Goal: Task Accomplishment & Management: Complete application form

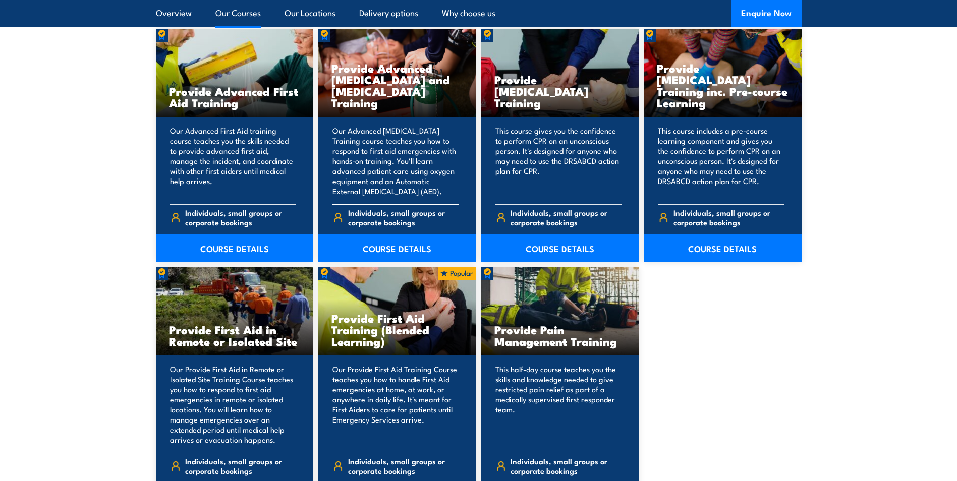
scroll to position [1413, 0]
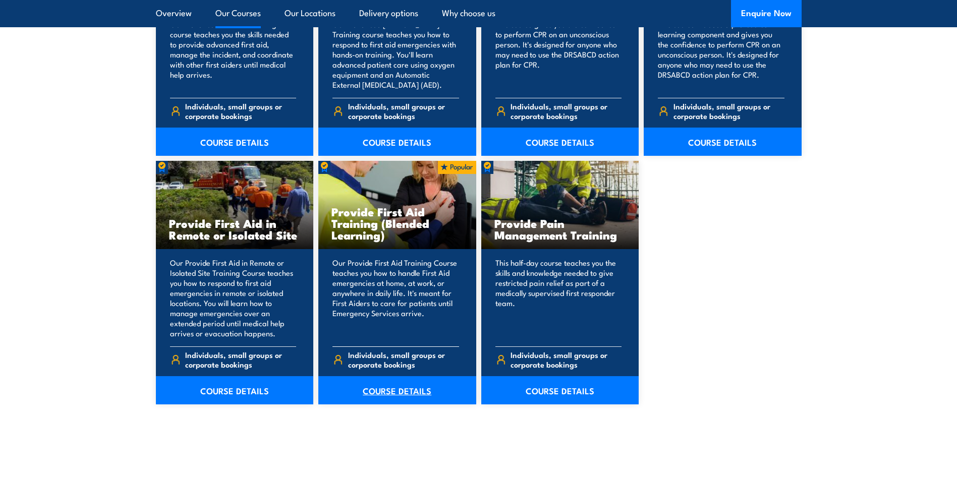
click at [376, 389] on link "COURSE DETAILS" at bounding box center [397, 390] width 158 height 28
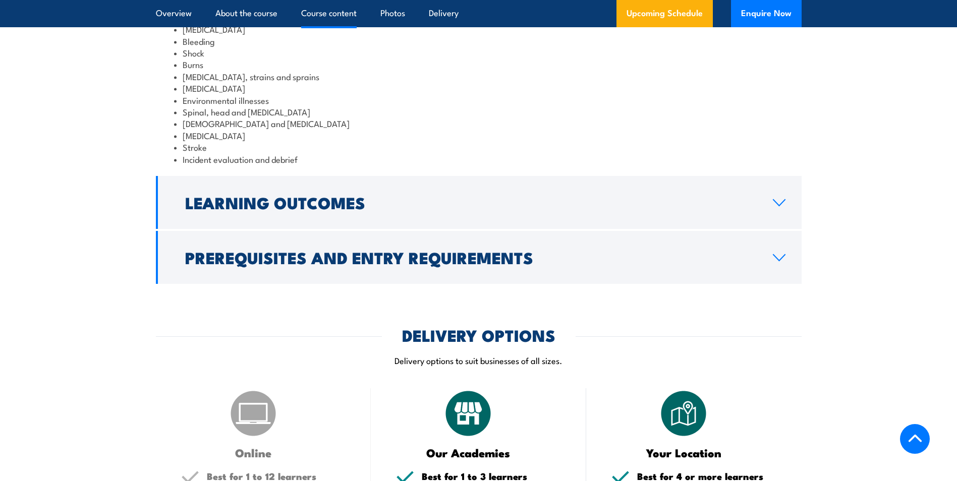
scroll to position [1262, 0]
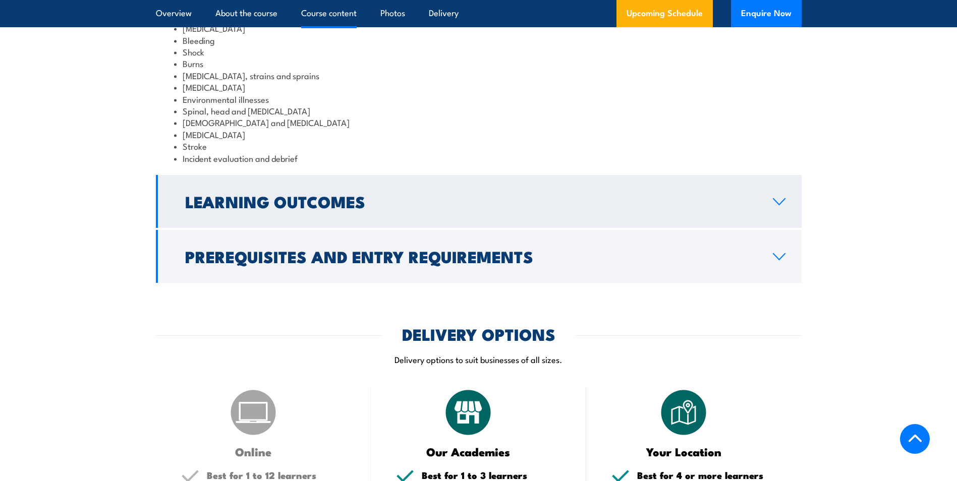
click at [354, 208] on h2 "Learning Outcomes" at bounding box center [471, 201] width 572 height 14
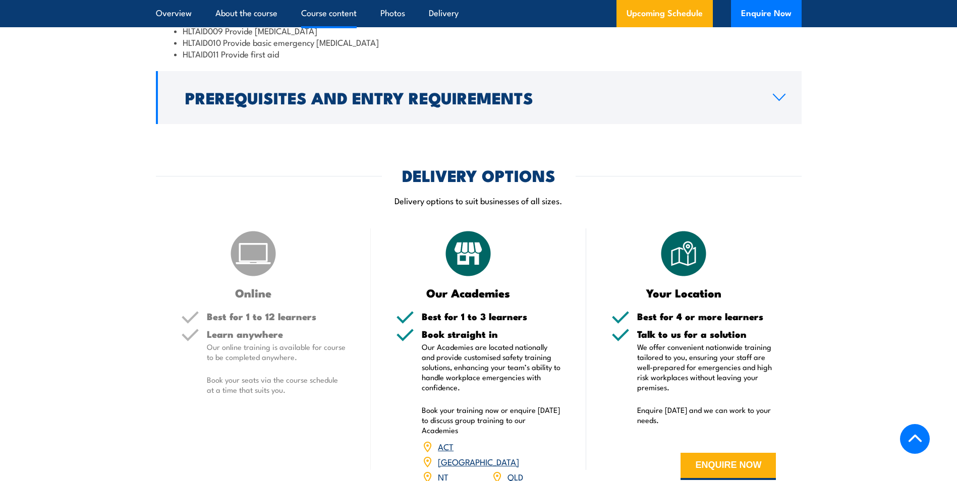
scroll to position [1259, 0]
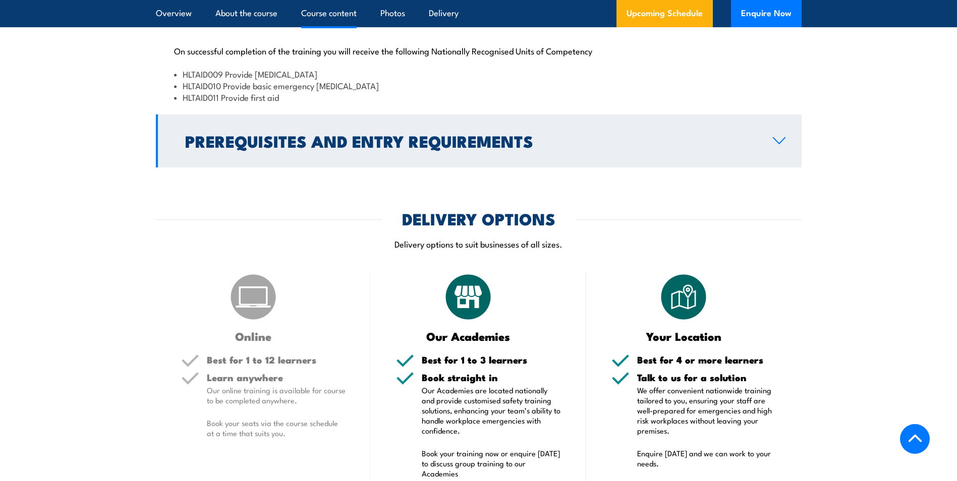
click at [357, 148] on h2 "Prerequisites and Entry Requirements" at bounding box center [471, 141] width 572 height 14
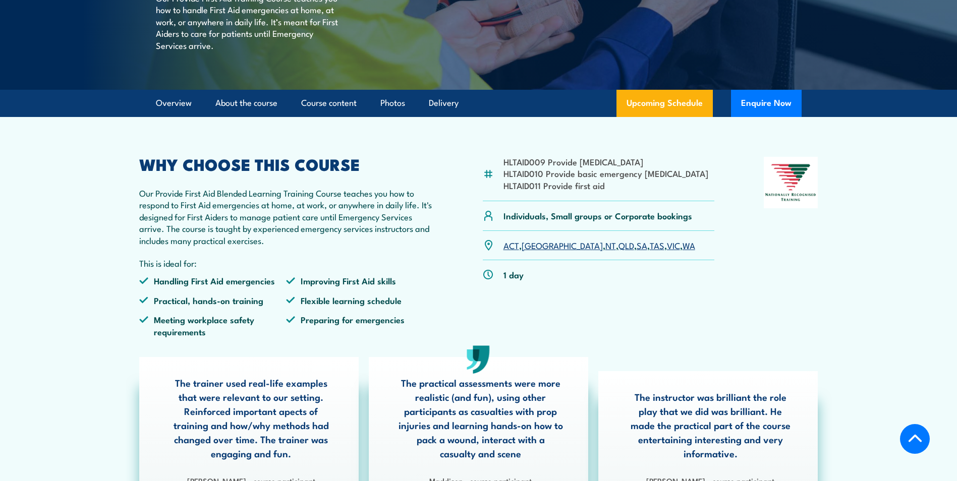
scroll to position [0, 0]
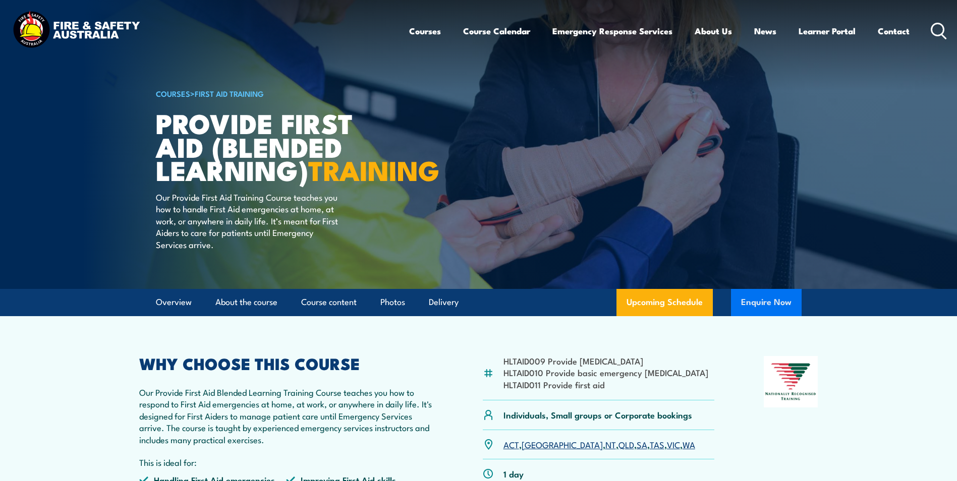
click at [776, 316] on button "Enquire Now" at bounding box center [766, 302] width 71 height 27
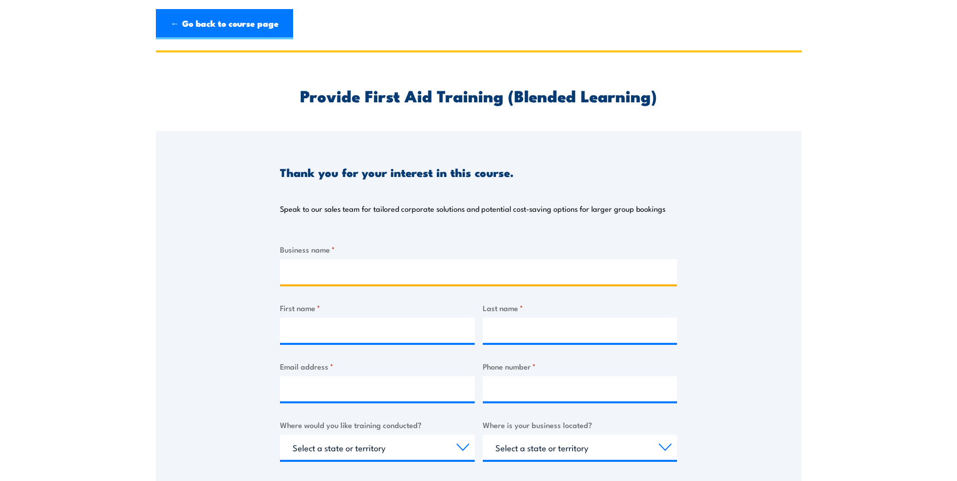
click at [323, 277] on input "Business name *" at bounding box center [478, 271] width 397 height 25
type input "SO Manufacturing PTY LTD"
type input "Albina"
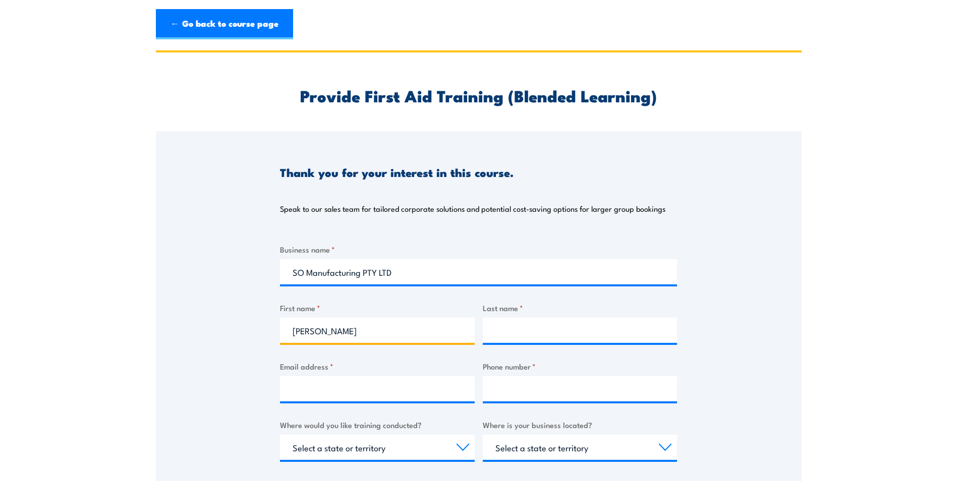
type input "Daha"
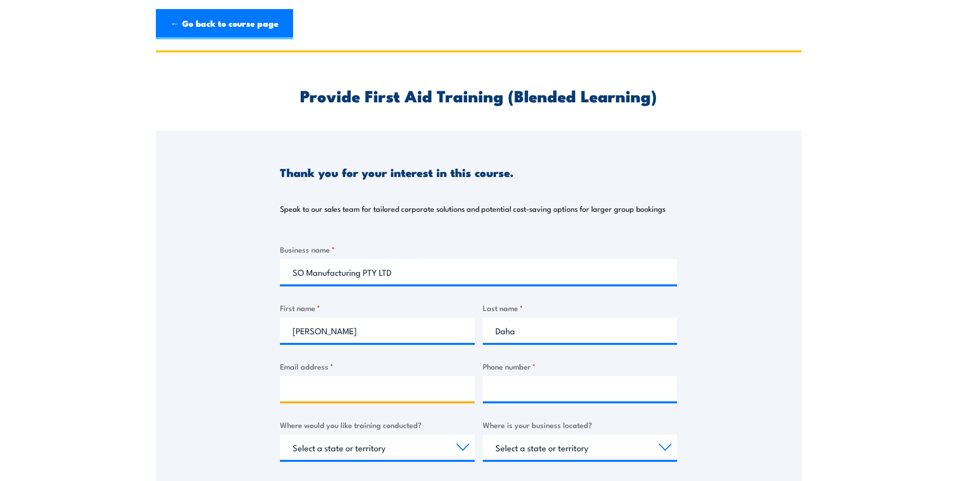
type input "albinad@soulorigin.com.au"
type input "0461414812"
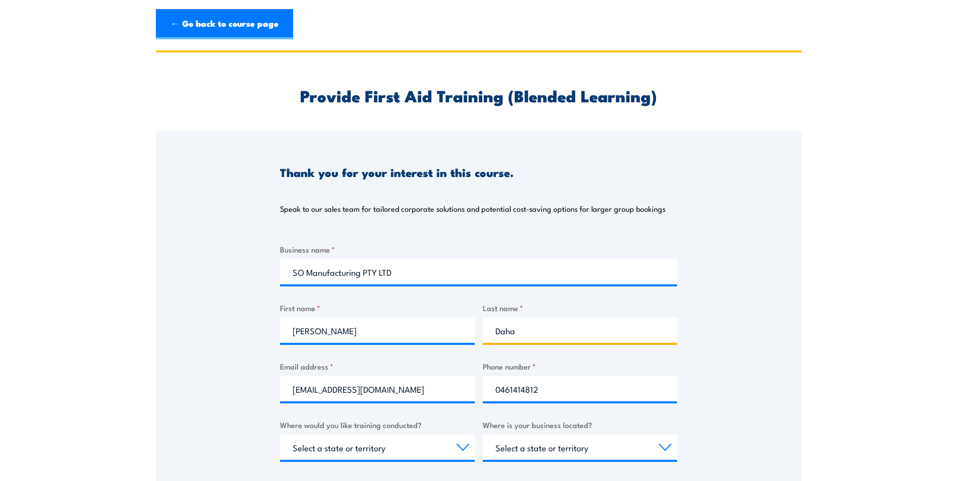
click at [542, 330] on input "Daha" at bounding box center [580, 330] width 195 height 25
type input "Dahal"
click at [175, 287] on div "Thank you for your interest in this course. Speak to our sales team for tailore…" at bounding box center [479, 383] width 646 height 504
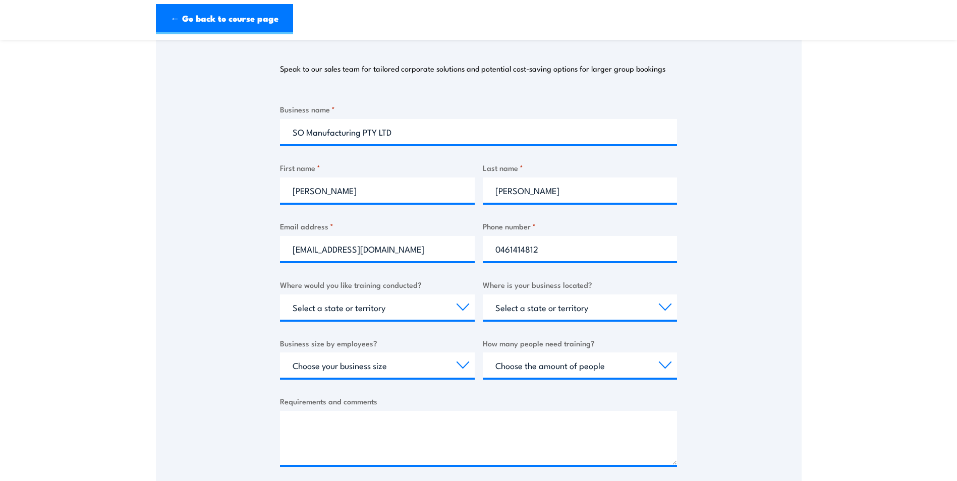
scroll to position [151, 0]
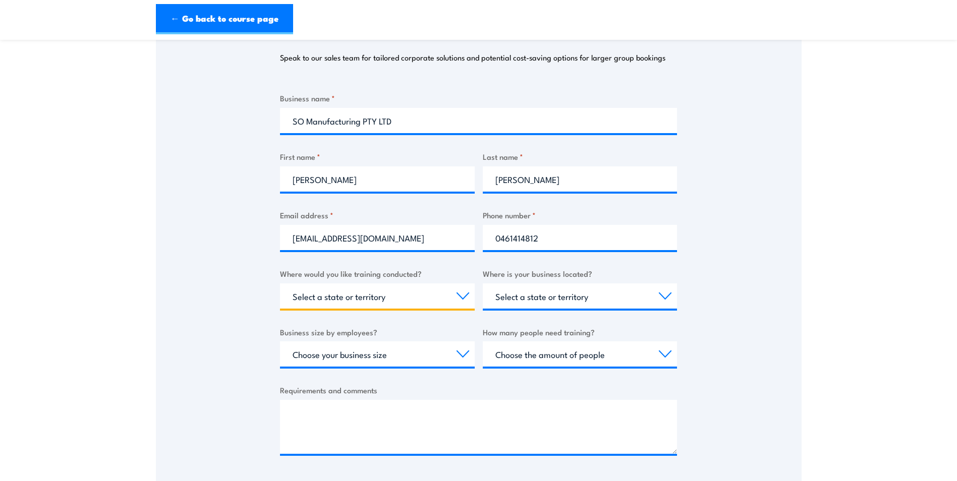
click at [340, 299] on select "Select a state or territory Nationally - multiple locations QLD NSW VIC SA ACT …" at bounding box center [377, 296] width 195 height 25
click at [355, 292] on select "Select a state or territory Nationally - multiple locations QLD NSW VIC SA ACT …" at bounding box center [377, 296] width 195 height 25
select select "NSW"
click at [280, 284] on select "Select a state or territory Nationally - multiple locations QLD NSW VIC SA ACT …" at bounding box center [377, 296] width 195 height 25
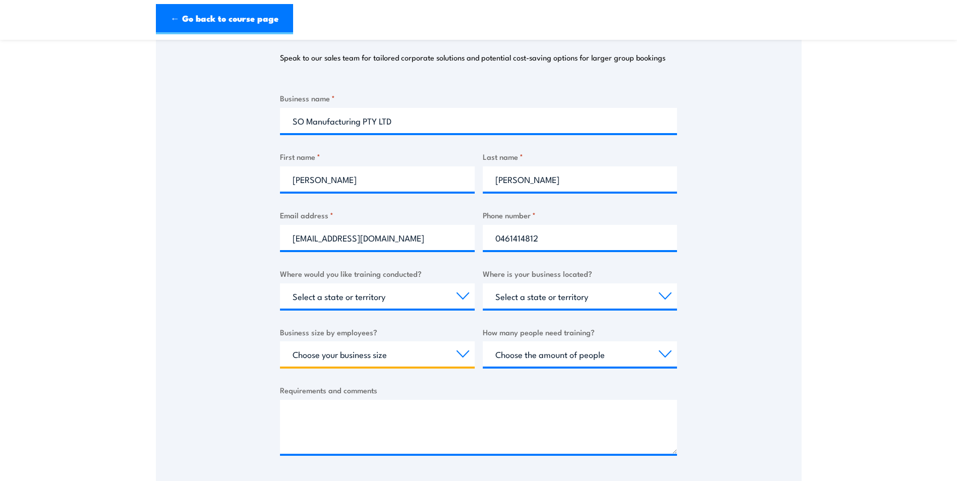
click at [427, 357] on select "Choose your business size 1 to 19 20 to 199 200+" at bounding box center [377, 354] width 195 height 25
select select "20 to 199"
click at [280, 342] on select "Choose your business size 1 to 19 20 to 199 200+" at bounding box center [377, 354] width 195 height 25
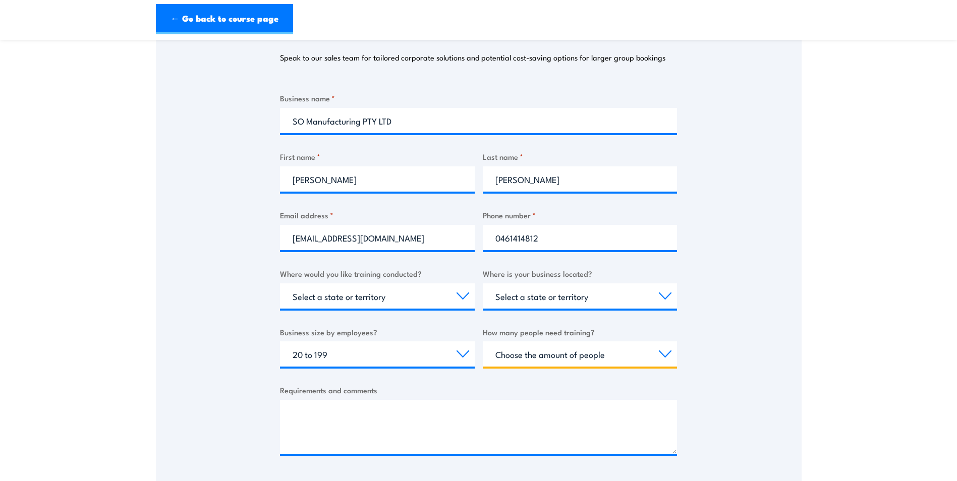
click at [521, 355] on select "Choose the amount of people 1 to 4 5 to 19 20+" at bounding box center [580, 354] width 195 height 25
select select "5 to 19"
click at [483, 342] on select "Choose the amount of people 1 to 4 5 to 19 20+" at bounding box center [580, 354] width 195 height 25
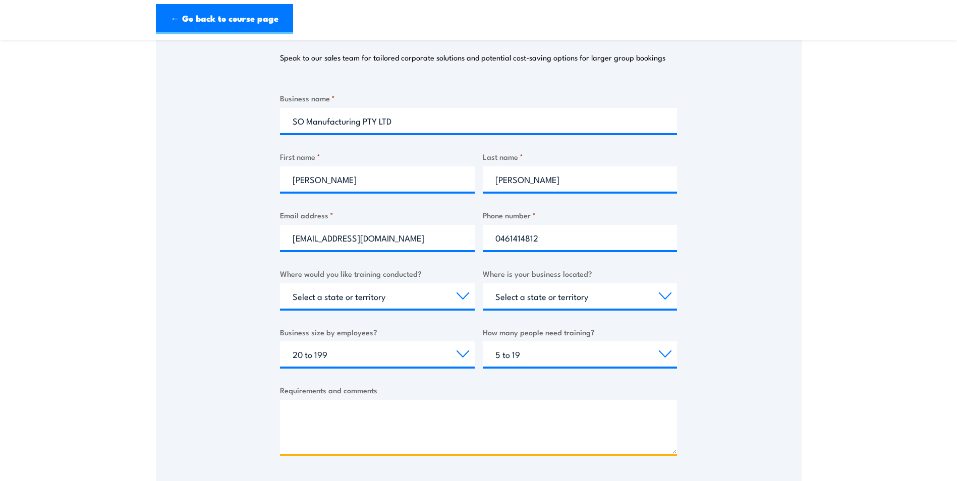
click at [348, 417] on textarea "Requirements and comments" at bounding box center [478, 427] width 397 height 54
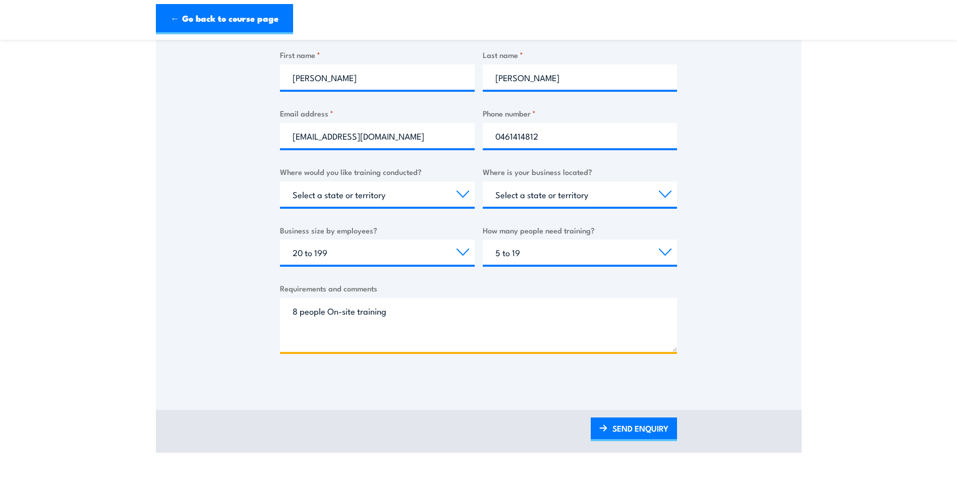
scroll to position [303, 0]
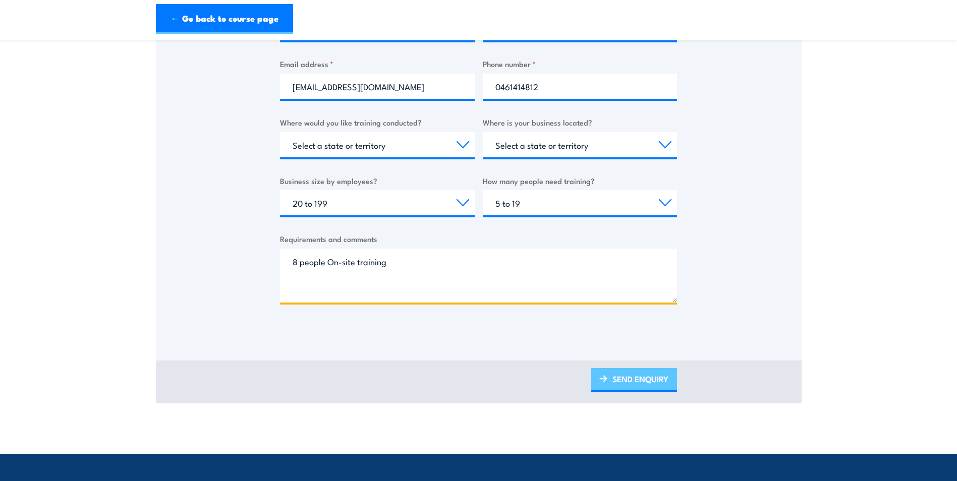
type textarea "8 people On-site training"
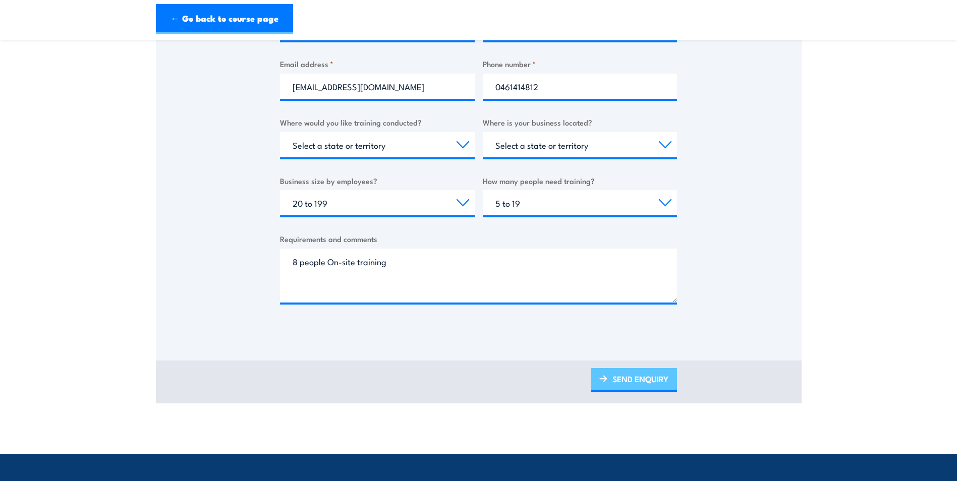
click at [647, 377] on link "SEND ENQUIRY" at bounding box center [634, 380] width 86 height 24
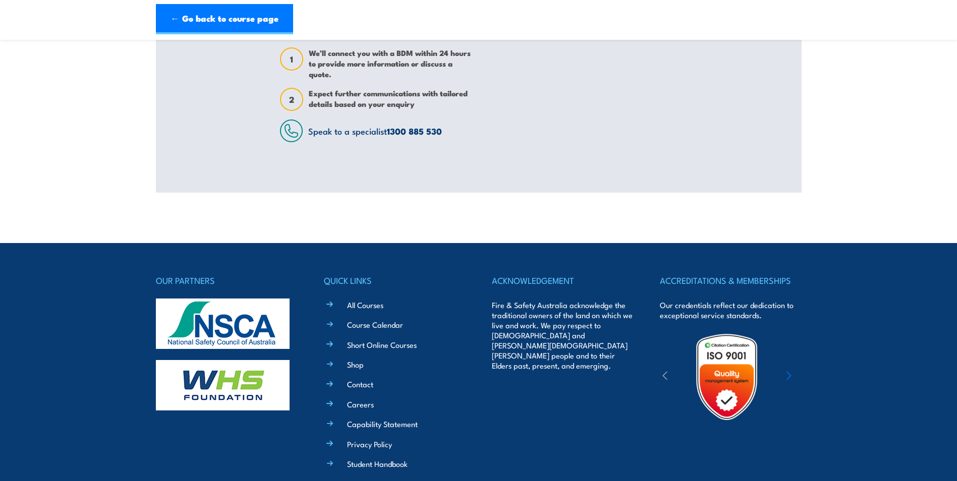
scroll to position [0, 0]
